Goal: Task Accomplishment & Management: Use online tool/utility

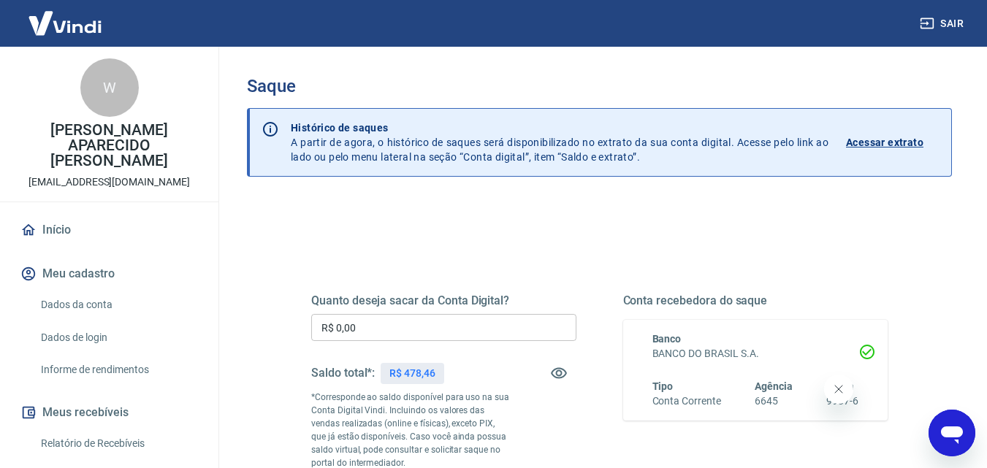
click at [373, 338] on input "R$ 0,00" at bounding box center [443, 327] width 265 height 27
click at [373, 332] on input "R$ 0,00" at bounding box center [443, 327] width 265 height 27
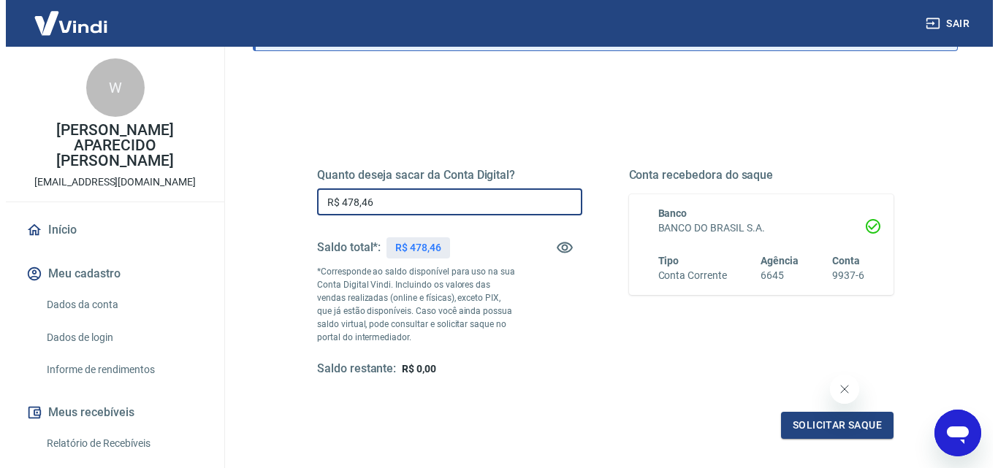
scroll to position [267, 0]
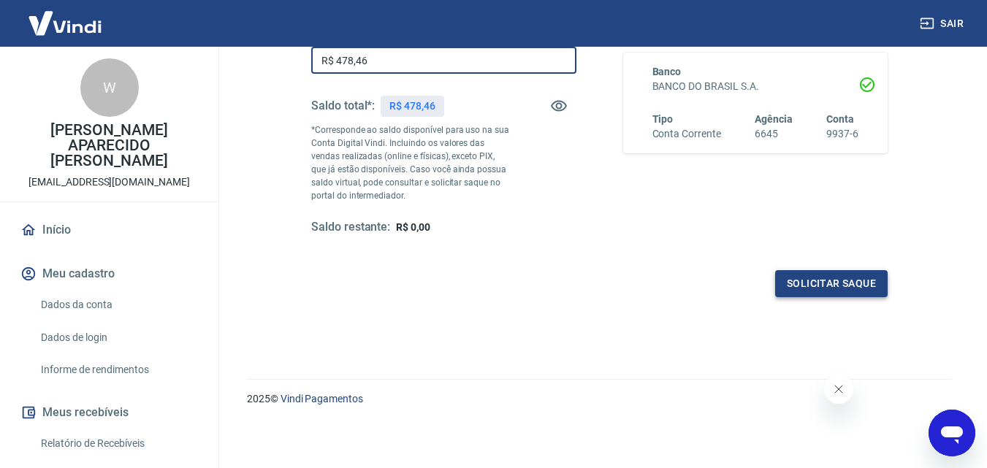
type input "R$ 478,46"
click at [837, 285] on button "Solicitar saque" at bounding box center [831, 283] width 113 height 27
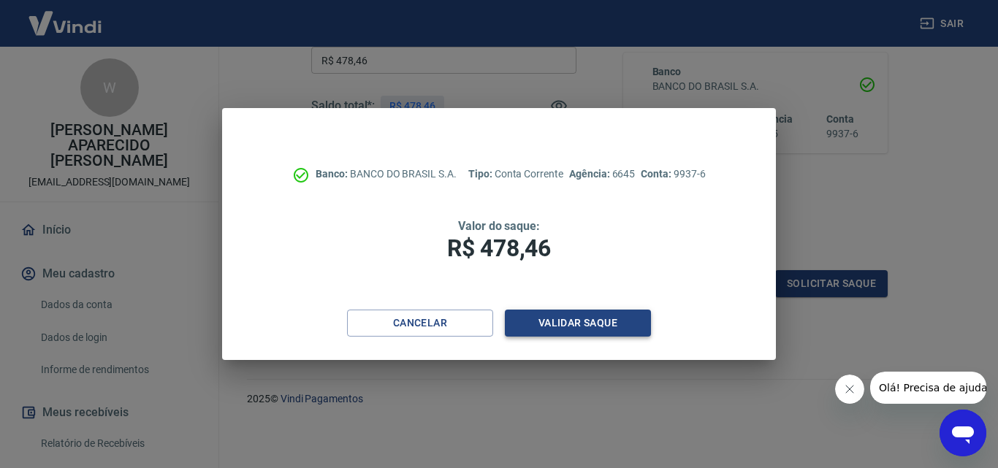
click at [578, 323] on button "Validar saque" at bounding box center [578, 323] width 146 height 27
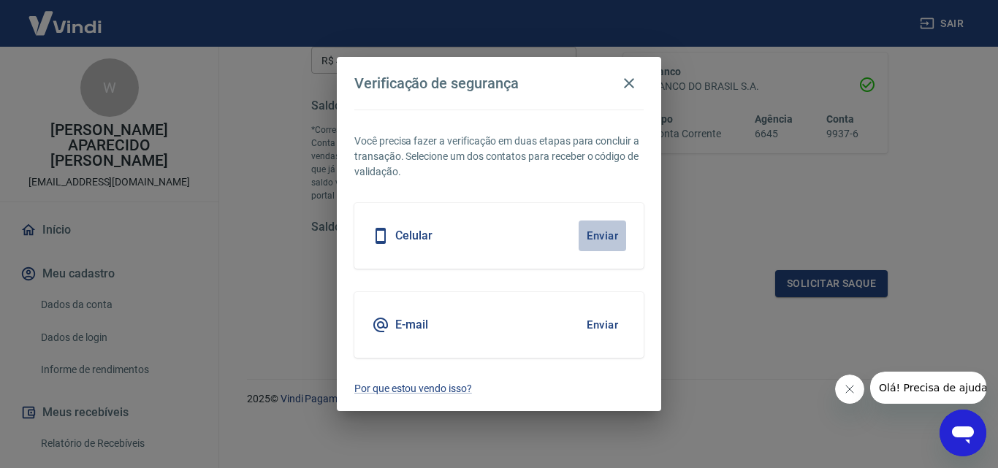
click at [587, 237] on button "Enviar" at bounding box center [602, 236] width 47 height 31
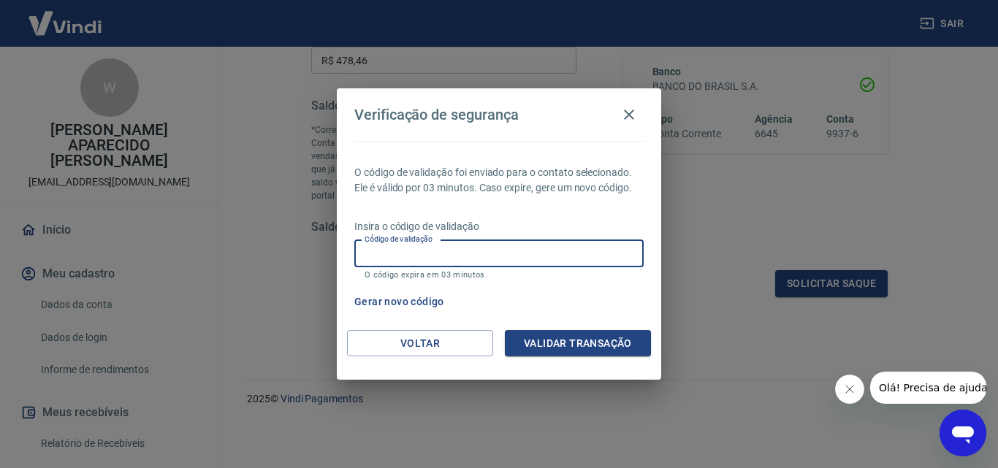
click at [514, 252] on input "Código de validação" at bounding box center [498, 253] width 289 height 27
type input "759832"
click at [577, 342] on button "Validar transação" at bounding box center [578, 343] width 146 height 27
